Goal: Register for event/course

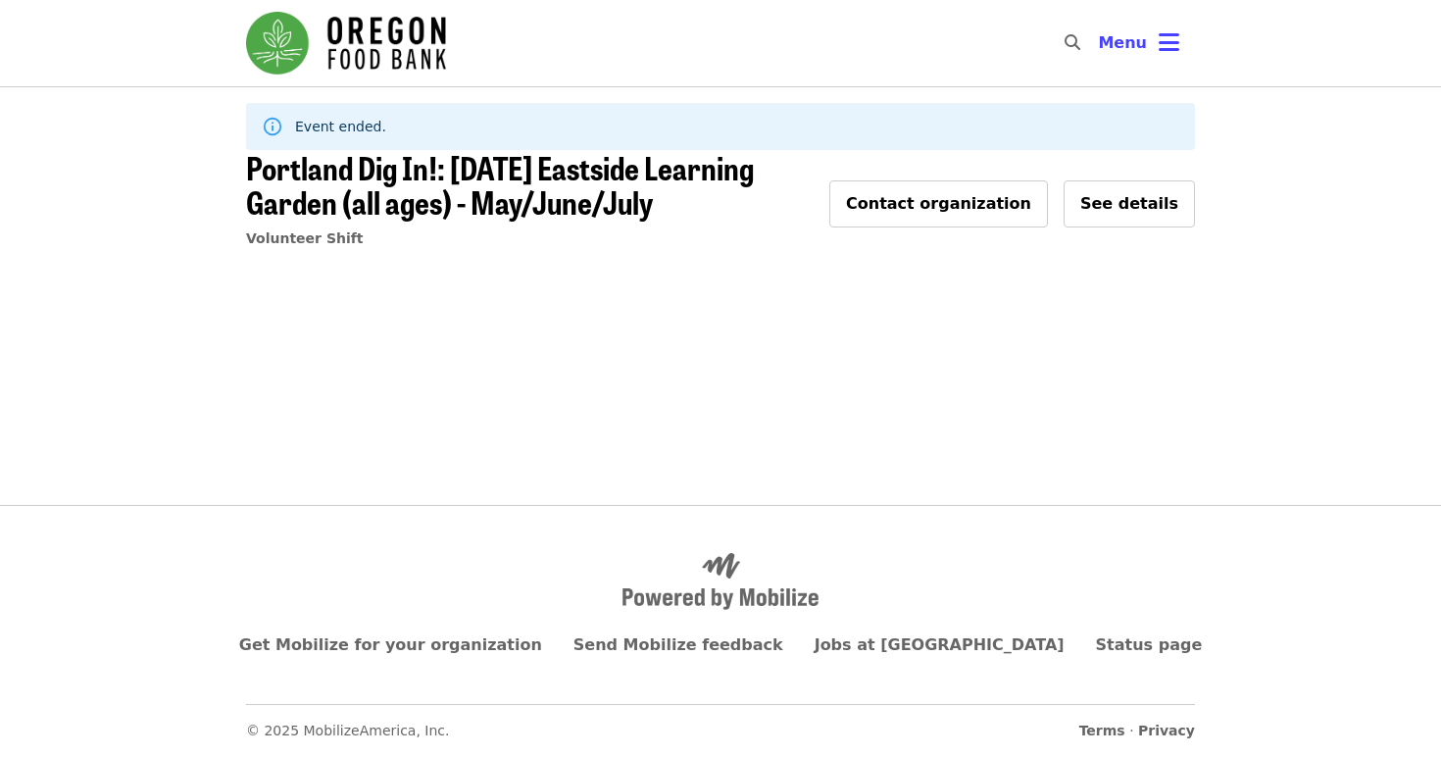
click at [390, 54] on img "Main navigation" at bounding box center [346, 43] width 200 height 63
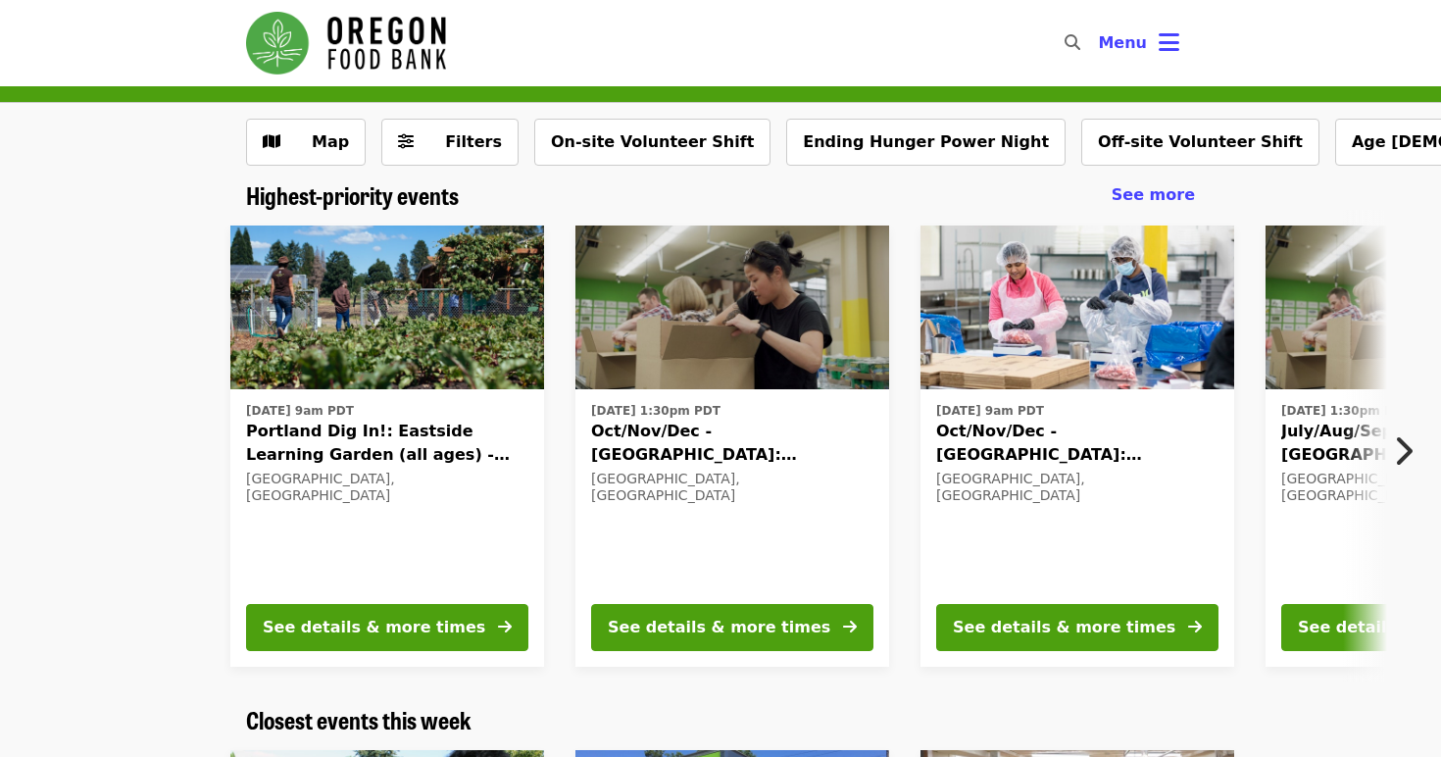
click at [330, 443] on span "Portland Dig In!: Eastside Learning Garden (all ages) - Aug/Sept/Oct" at bounding box center [387, 442] width 282 height 47
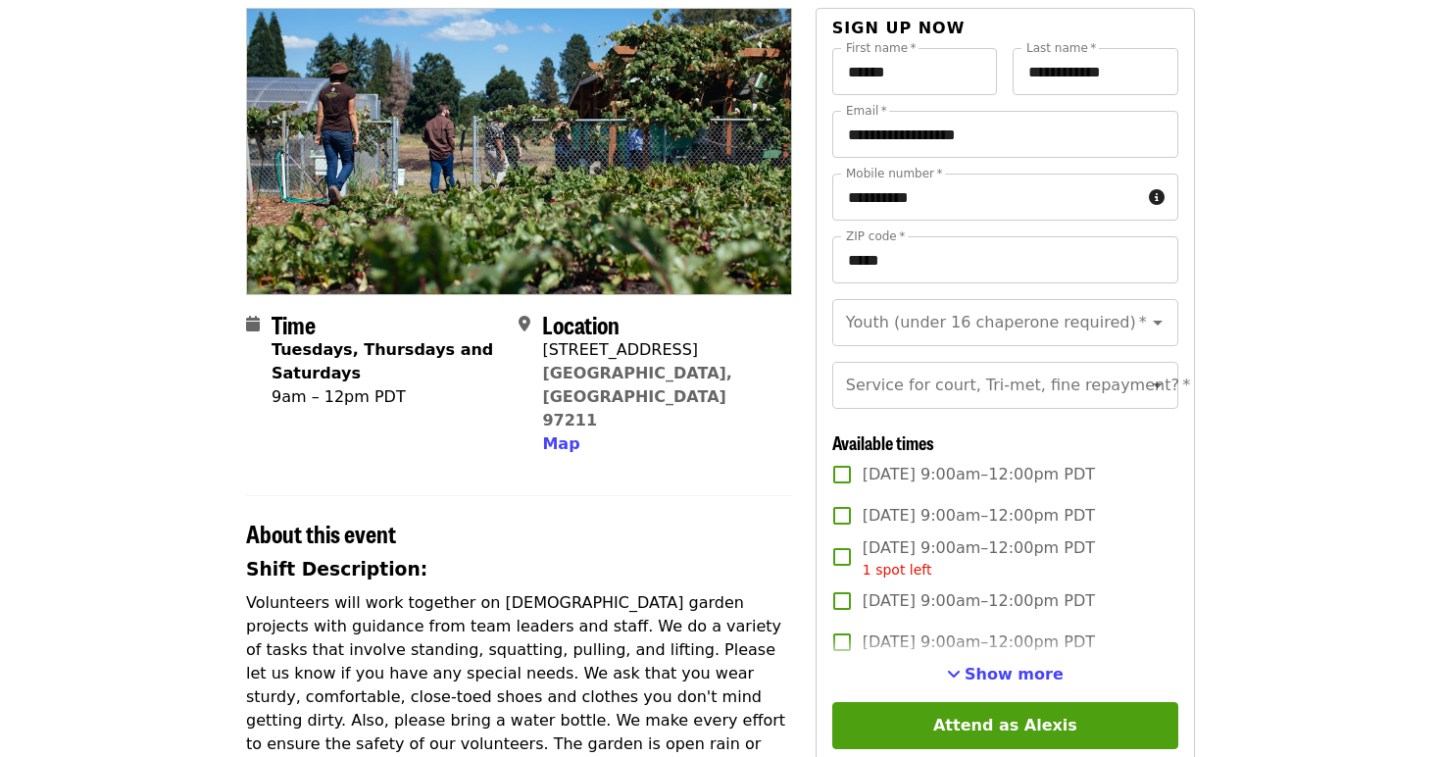
scroll to position [179, 0]
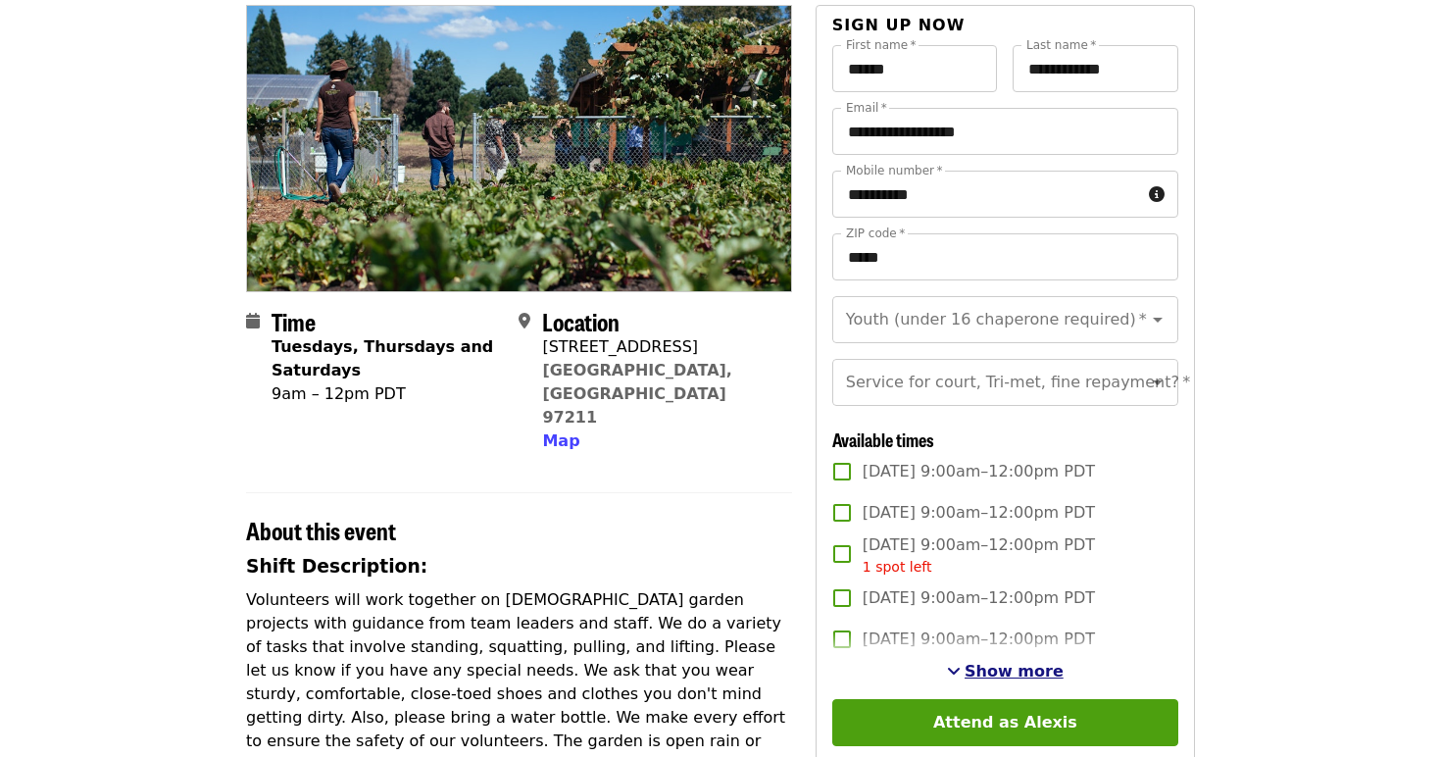
click at [1040, 670] on span "Show more" at bounding box center [1013, 670] width 99 height 19
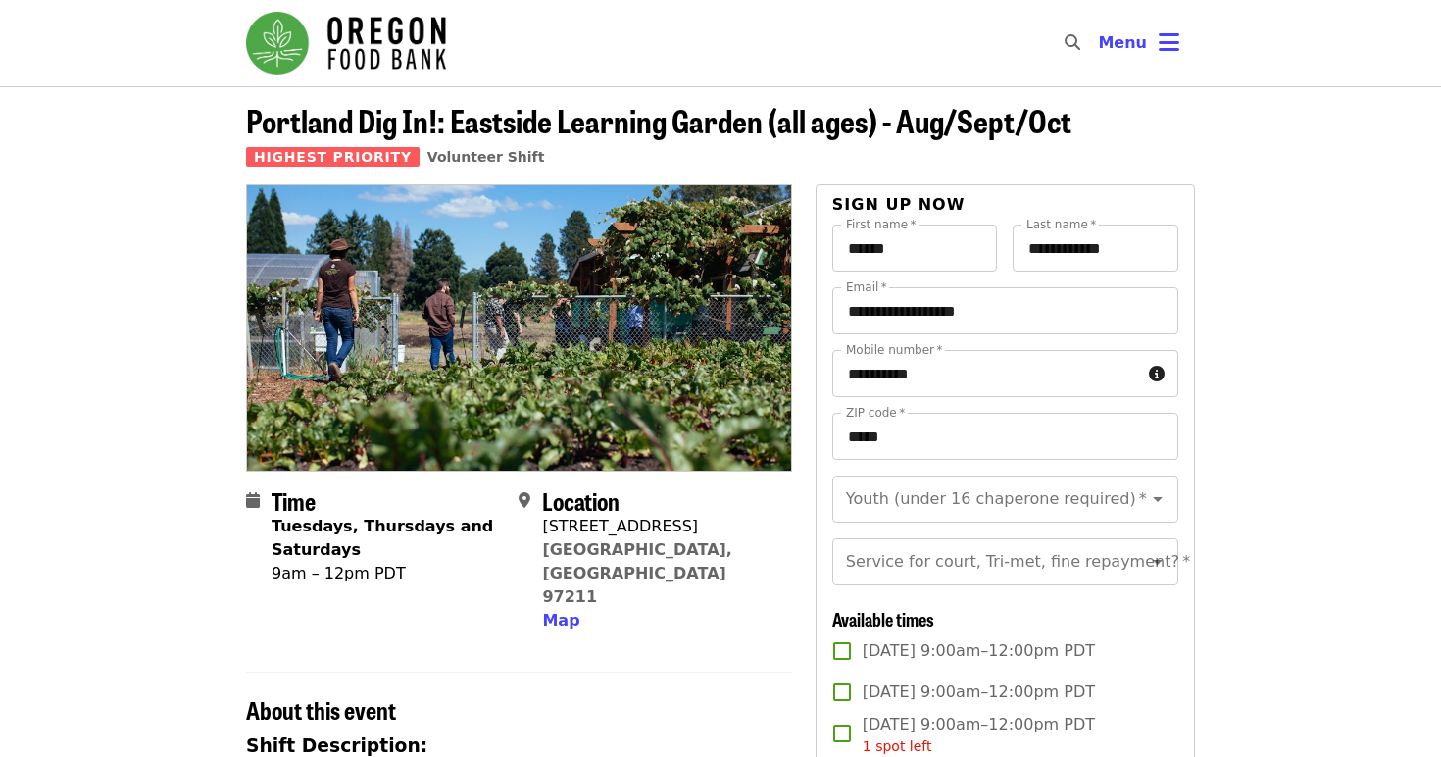
scroll to position [0, 0]
